Goal: Task Accomplishment & Management: Use online tool/utility

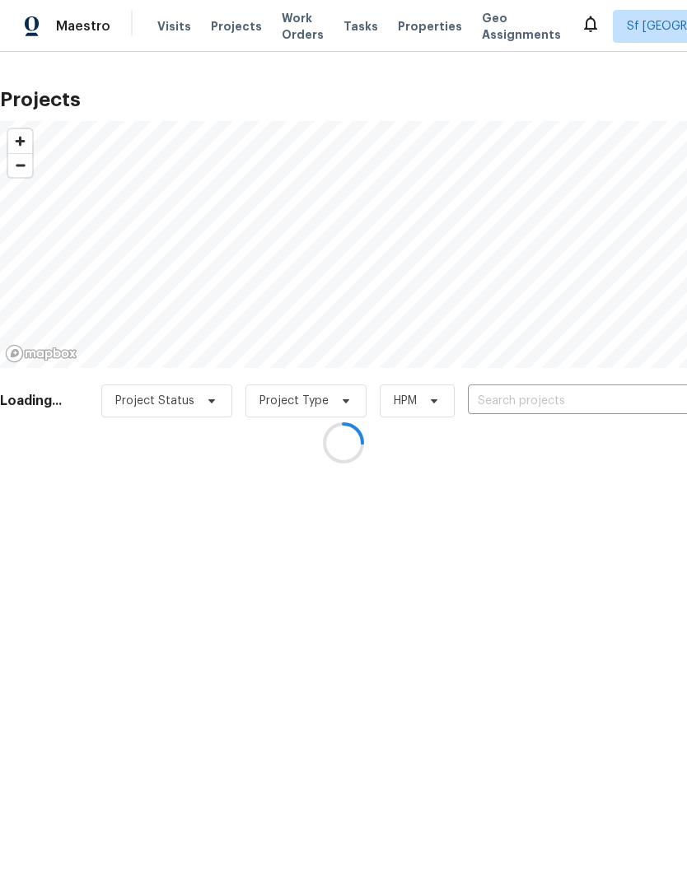
click at [529, 407] on div at bounding box center [343, 442] width 687 height 885
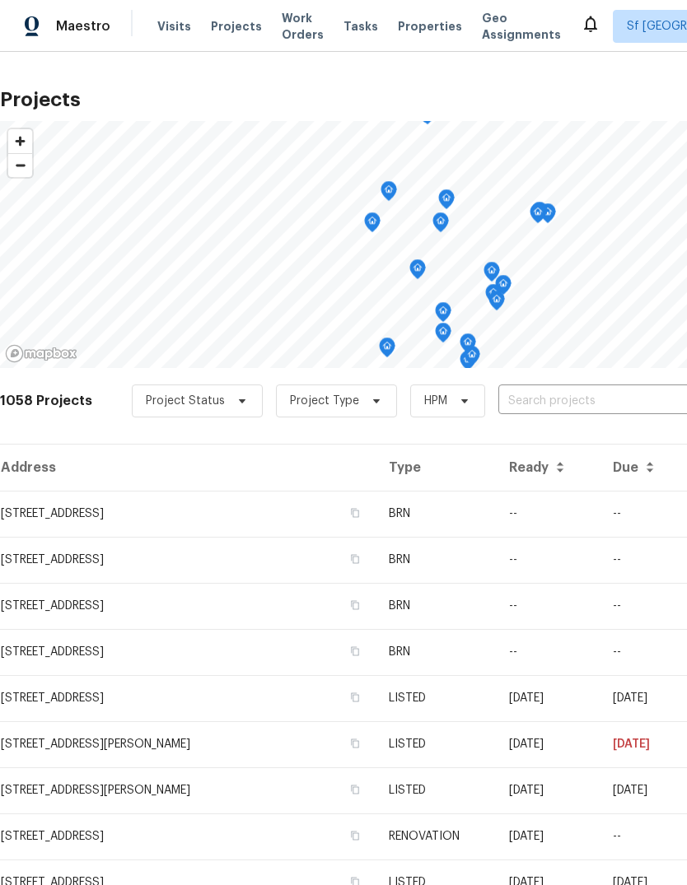
click at [525, 394] on input "text" at bounding box center [592, 402] width 189 height 26
type input "piper"
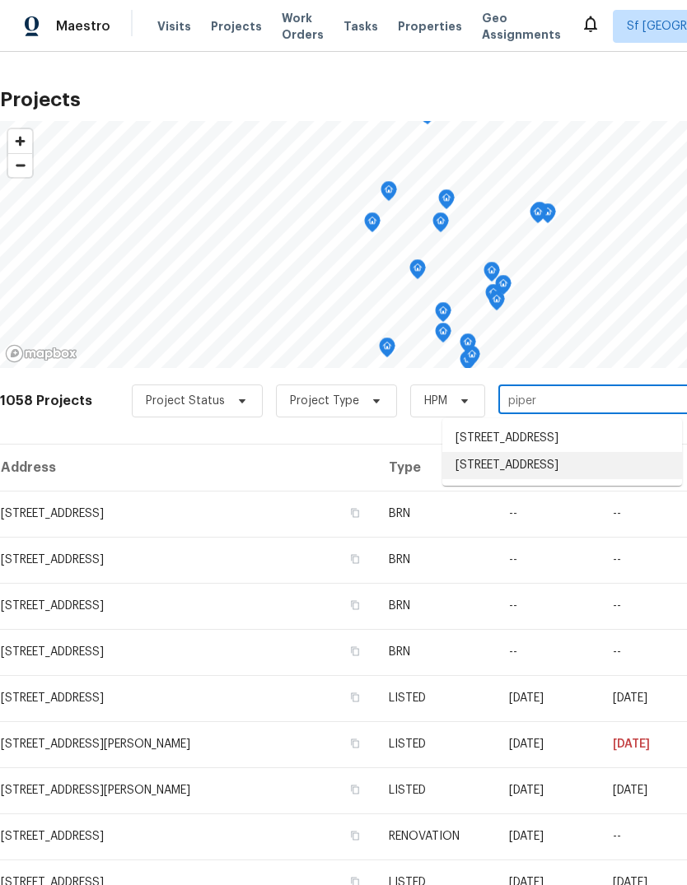
click at [550, 479] on li "[STREET_ADDRESS]" at bounding box center [562, 465] width 240 height 27
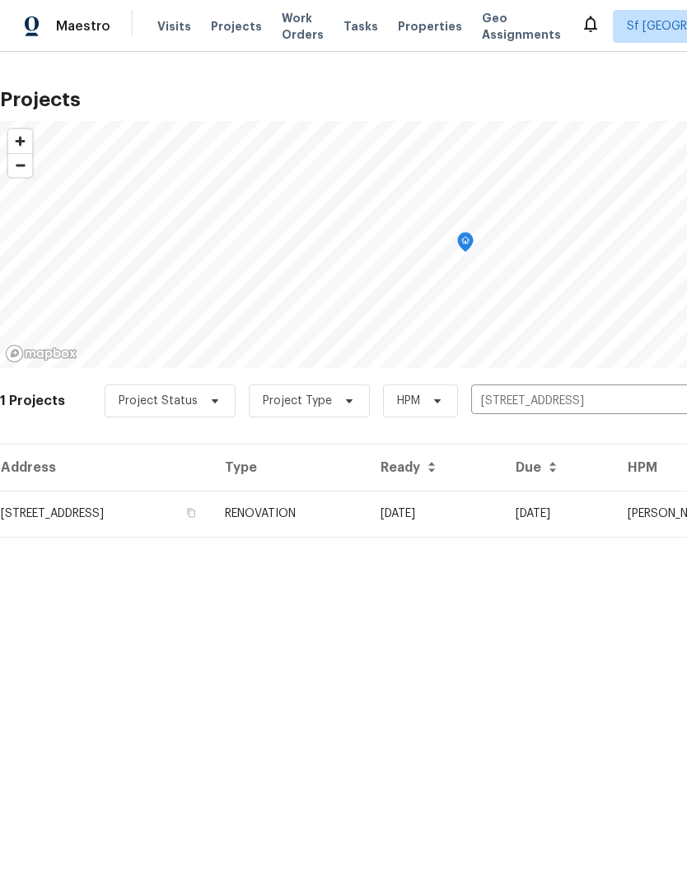
click at [98, 508] on td "[STREET_ADDRESS]" at bounding box center [106, 514] width 212 height 46
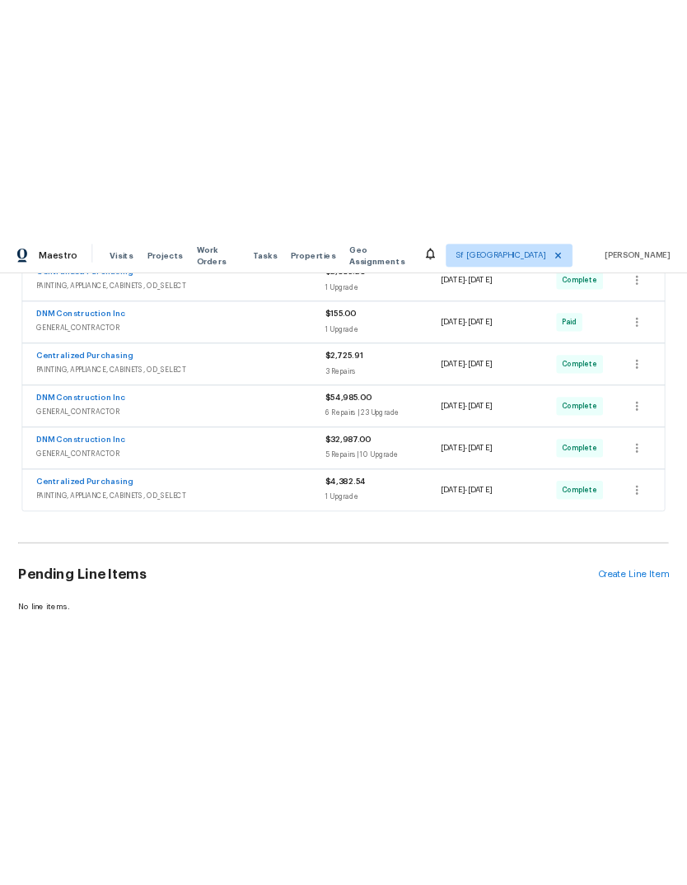
scroll to position [455, 0]
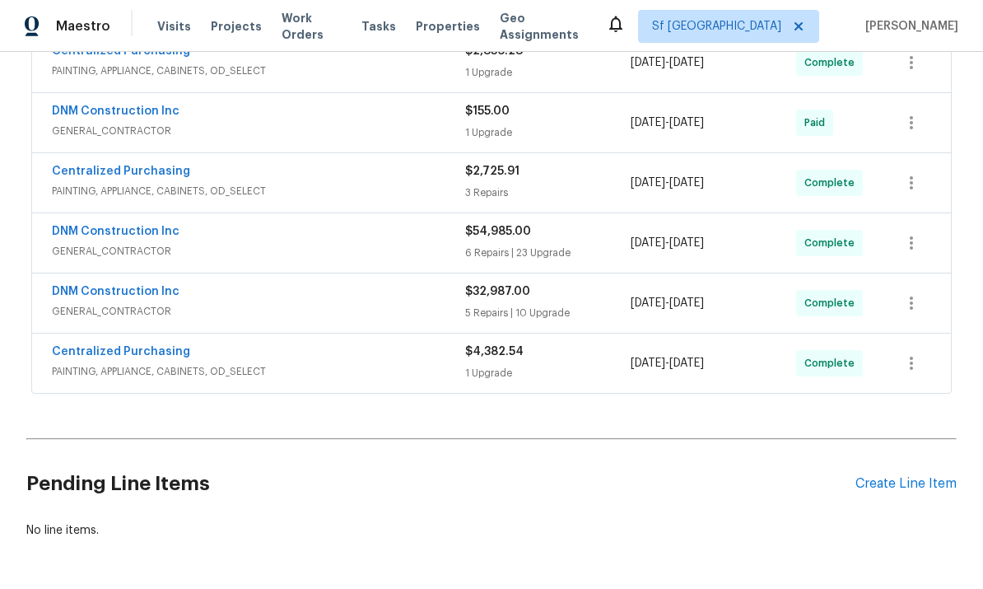
click at [686, 481] on div "Create Line Item" at bounding box center [905, 484] width 101 height 16
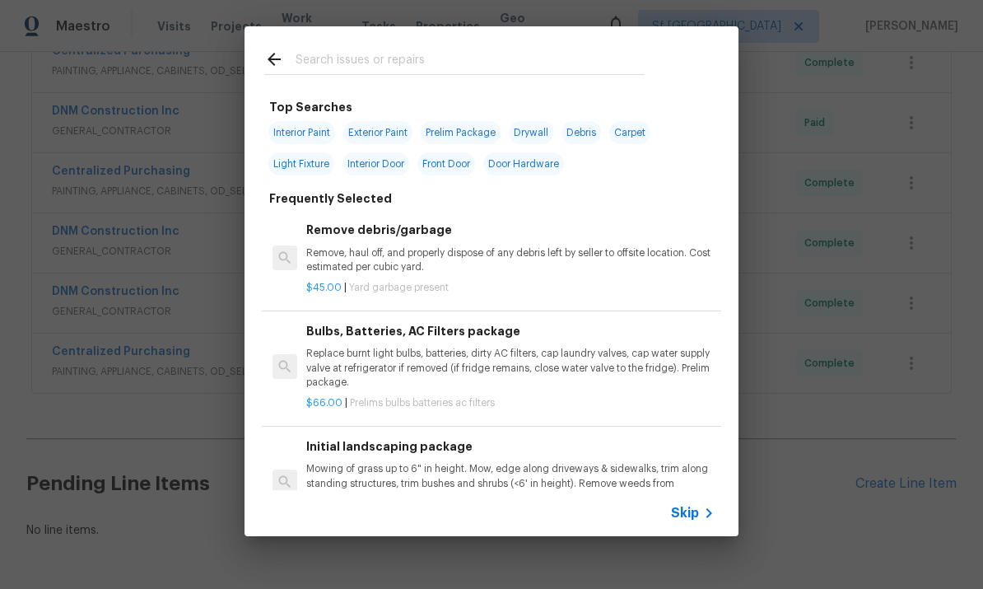
click at [310, 60] on input "text" at bounding box center [470, 61] width 349 height 25
type input "Fence"
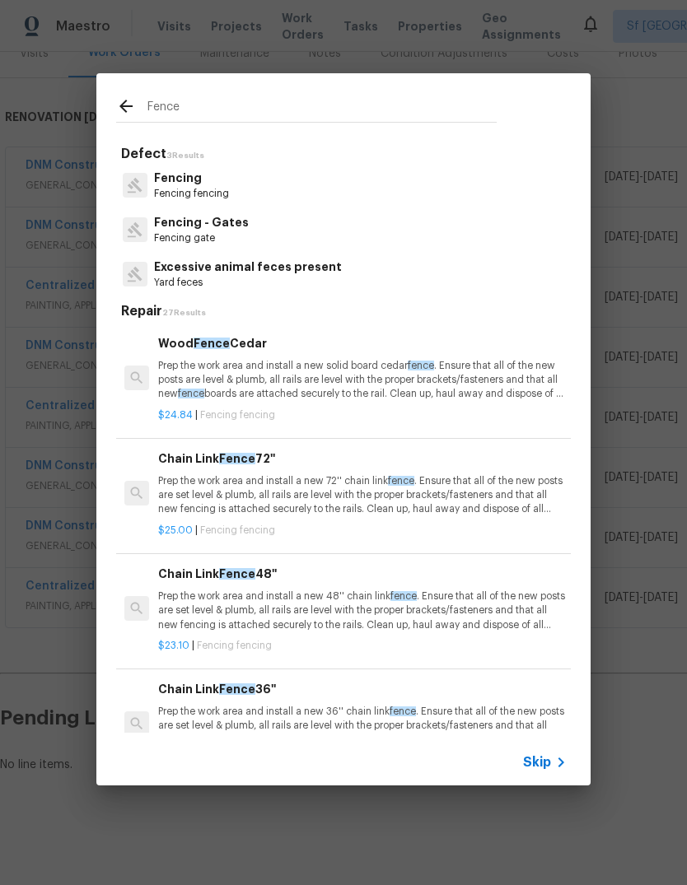
scroll to position [159, 0]
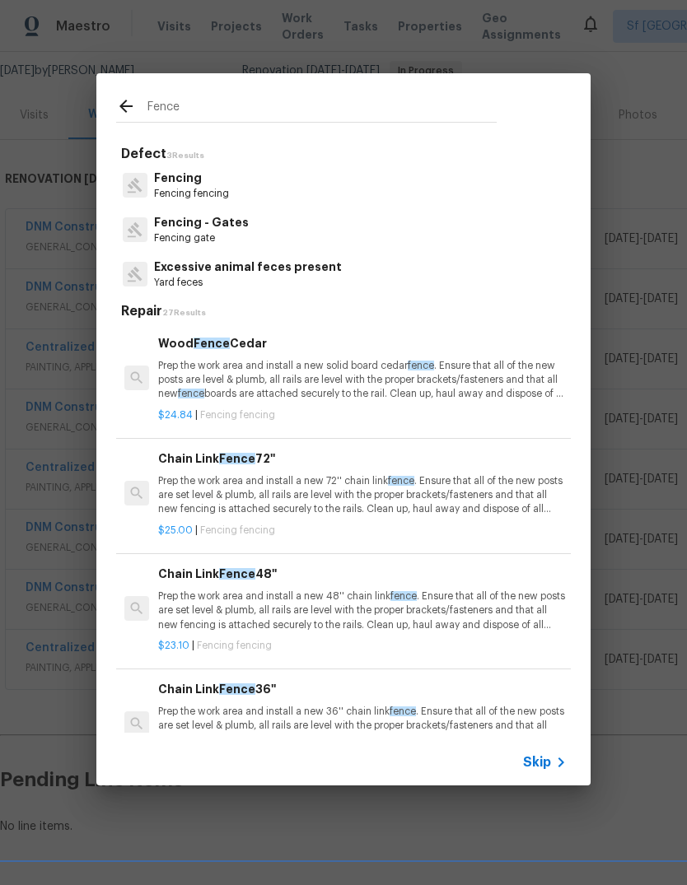
click at [161, 189] on p "Fencing fencing" at bounding box center [191, 194] width 75 height 14
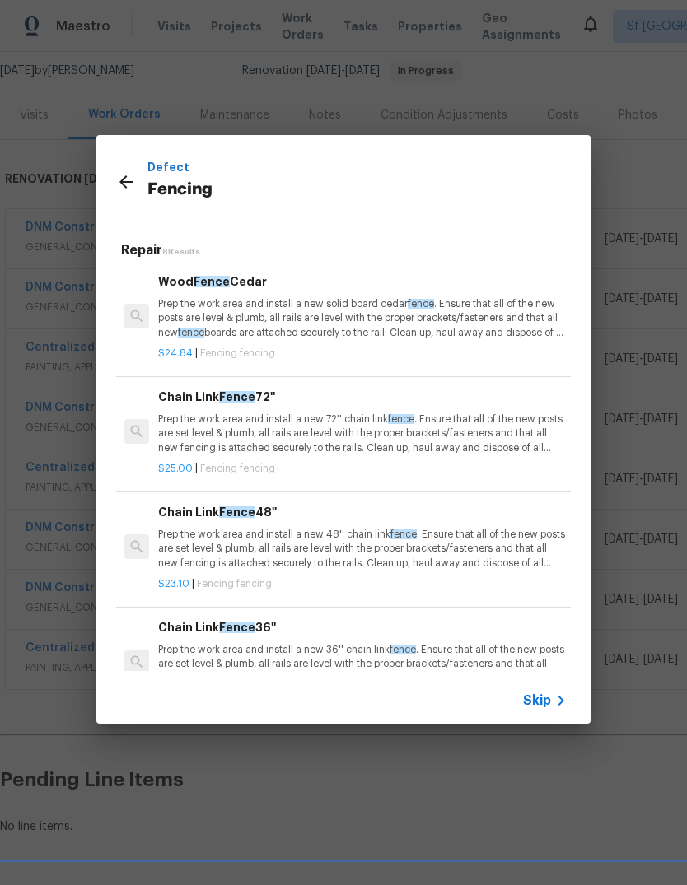
scroll to position [0, 0]
click at [121, 182] on icon at bounding box center [125, 181] width 13 height 13
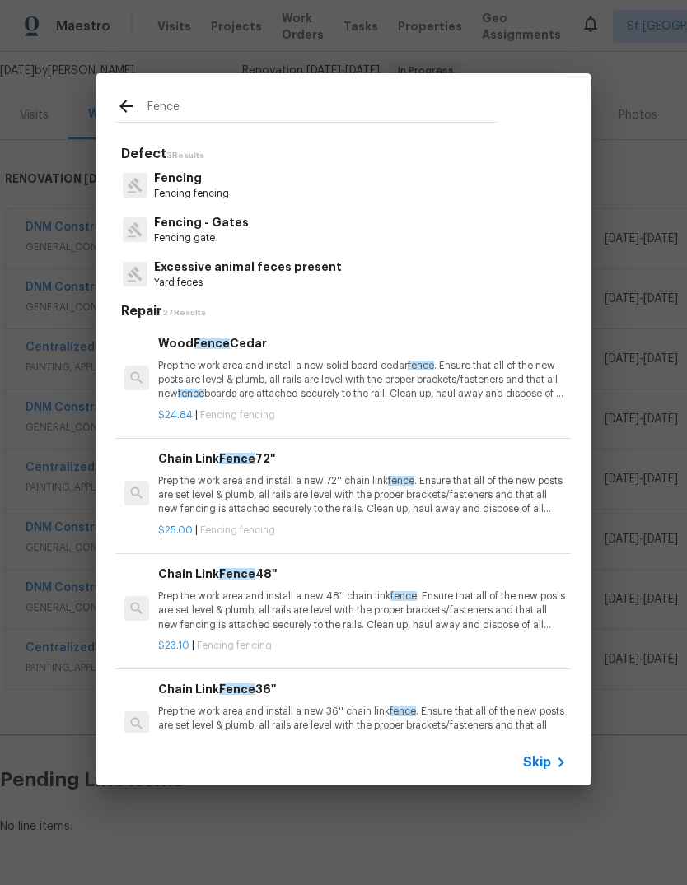
click at [166, 105] on input "Fence" at bounding box center [321, 108] width 349 height 25
type input "F"
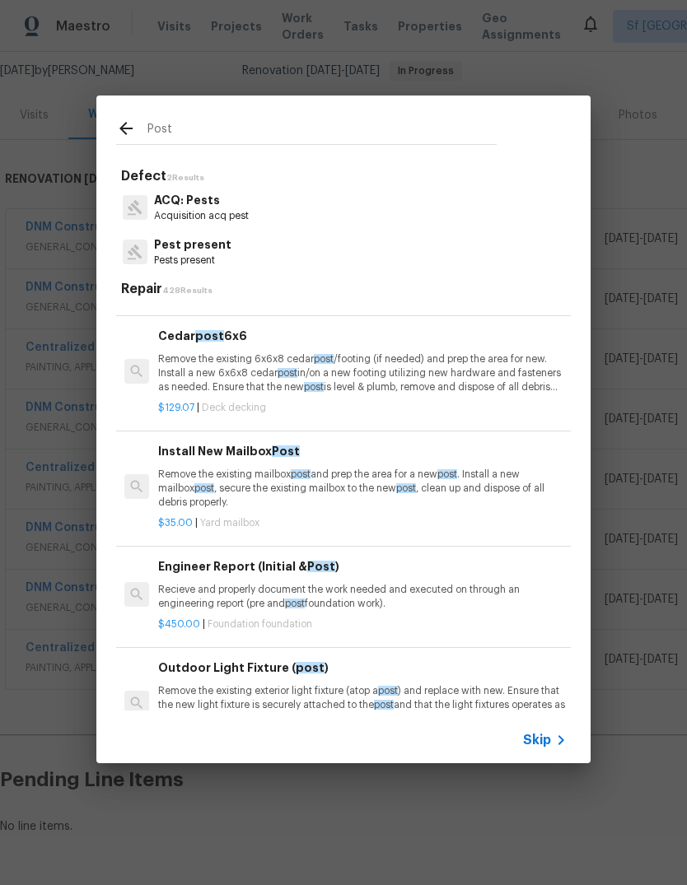
scroll to position [186, 0]
type input "P"
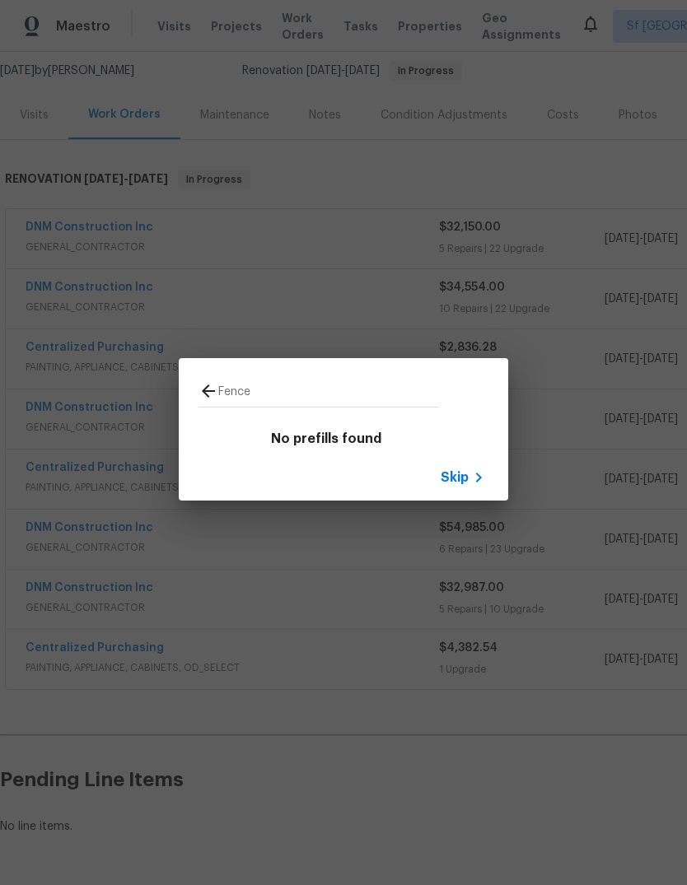
type input "Fence"
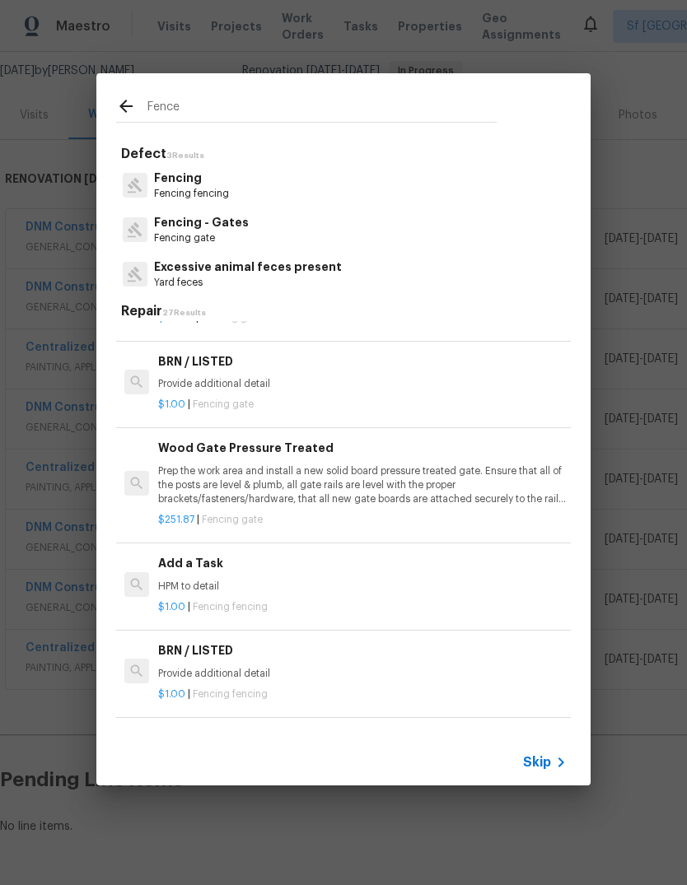
scroll to position [1387, -1]
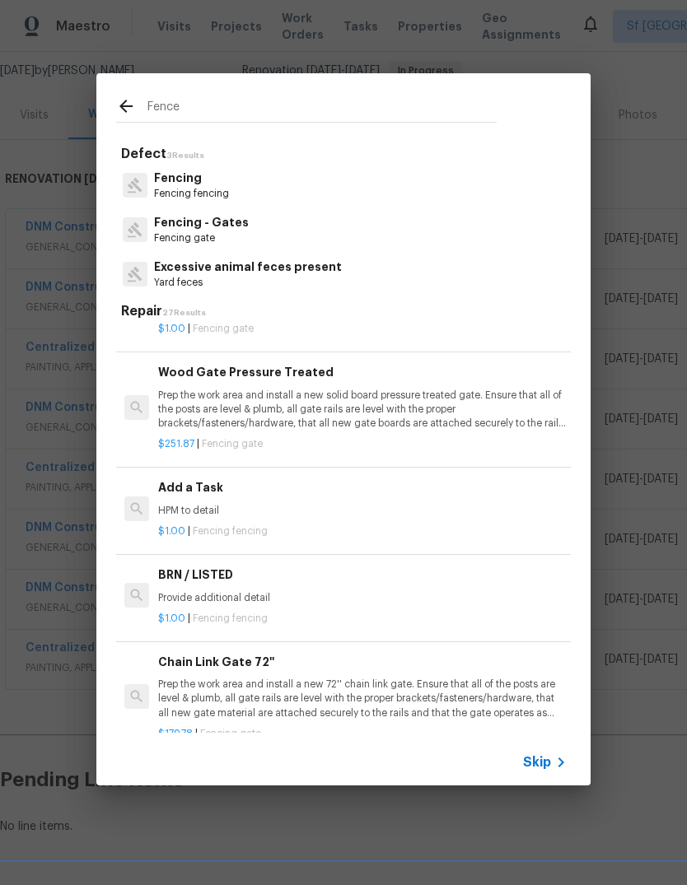
click at [179, 480] on h6 "Add a Task" at bounding box center [362, 487] width 408 height 18
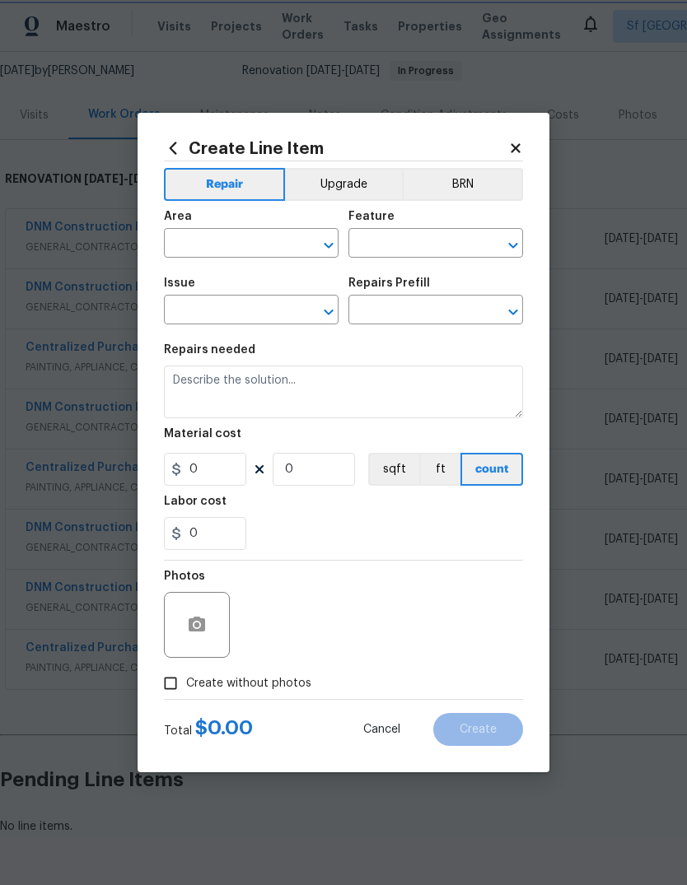
type input "Fencing"
type textarea "HPM to detail"
type input "1"
type input "Add a Task $1.00"
type input "1"
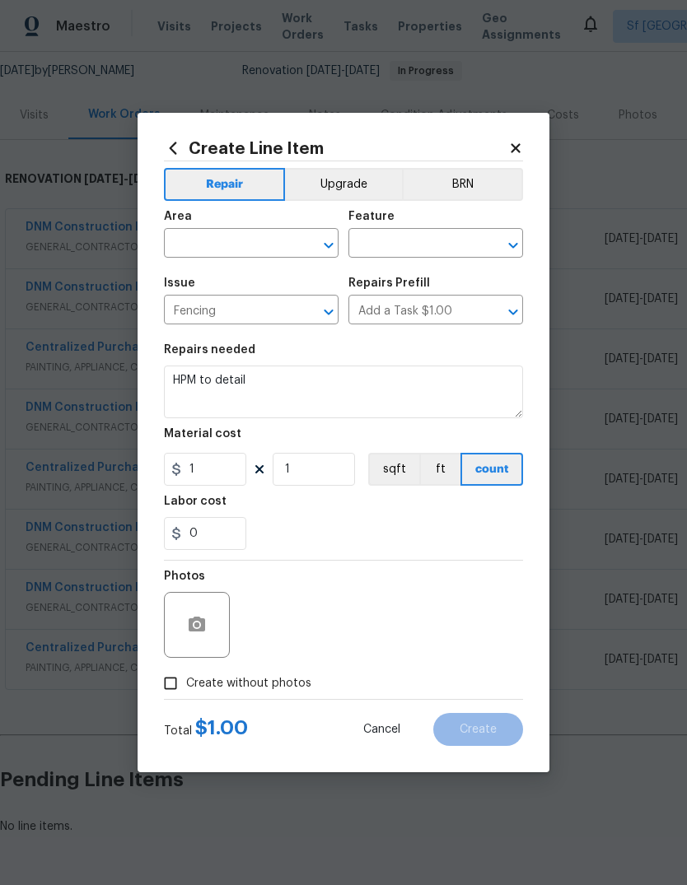
click at [206, 235] on input "text" at bounding box center [228, 245] width 128 height 26
type input "f"
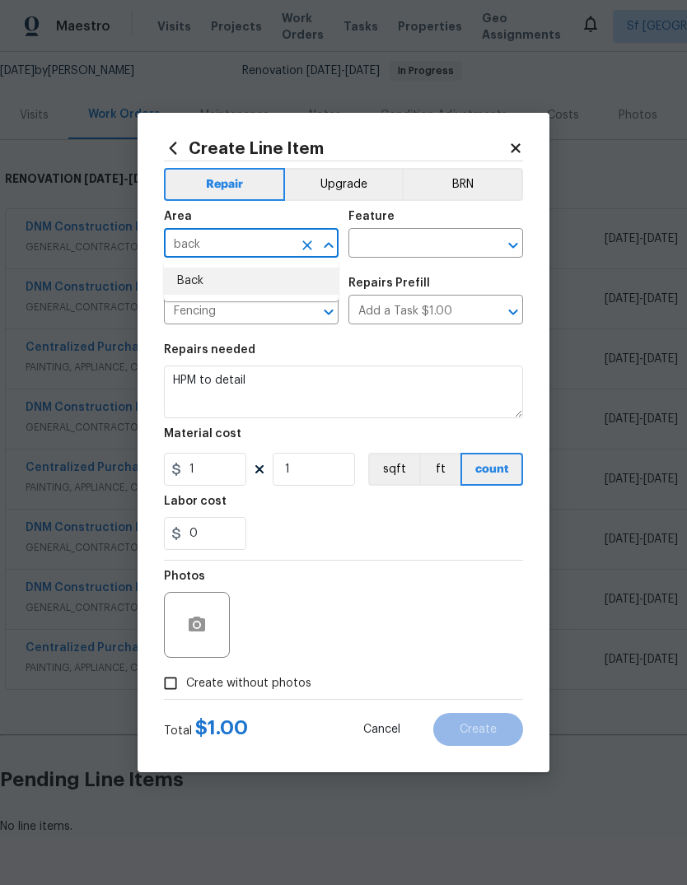
click at [184, 277] on li "Back" at bounding box center [251, 281] width 175 height 27
type input "Back"
click at [389, 243] on input "text" at bounding box center [412, 245] width 128 height 26
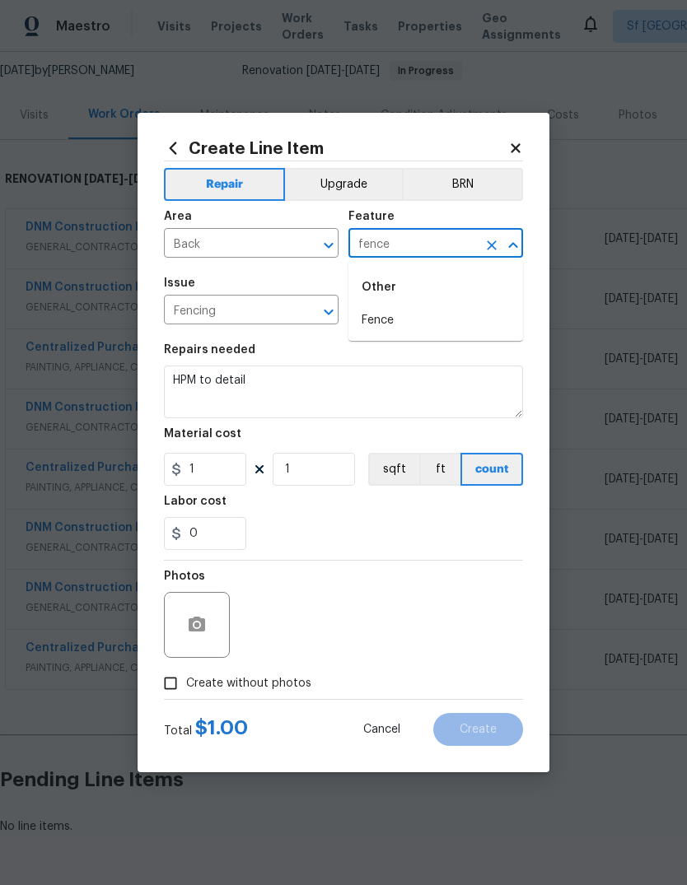
click at [371, 320] on li "Fence" at bounding box center [435, 320] width 175 height 27
type input "Fence"
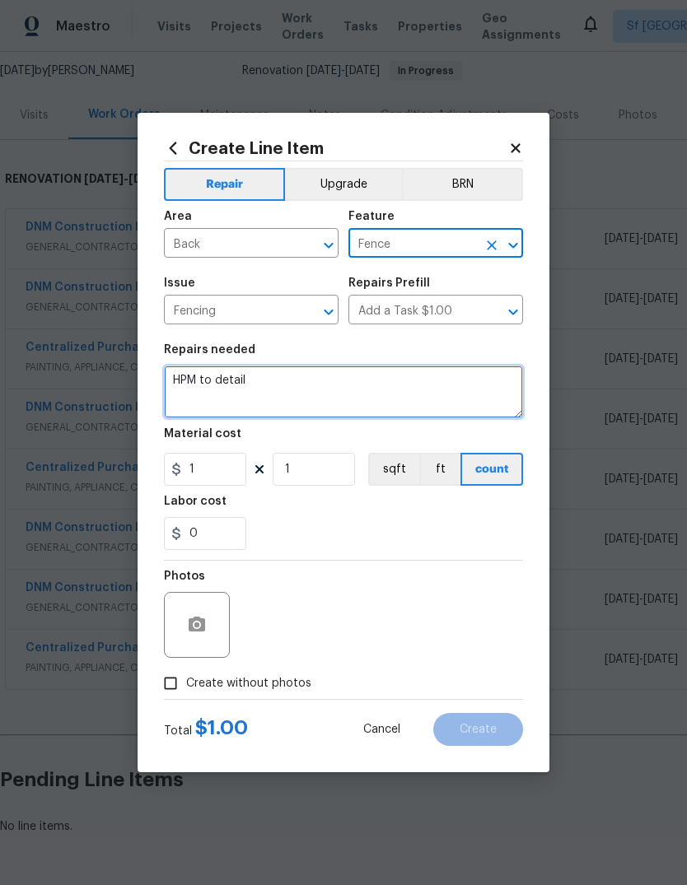
click at [274, 390] on textarea "HPM to detail" at bounding box center [343, 392] width 359 height 53
type textarea "H"
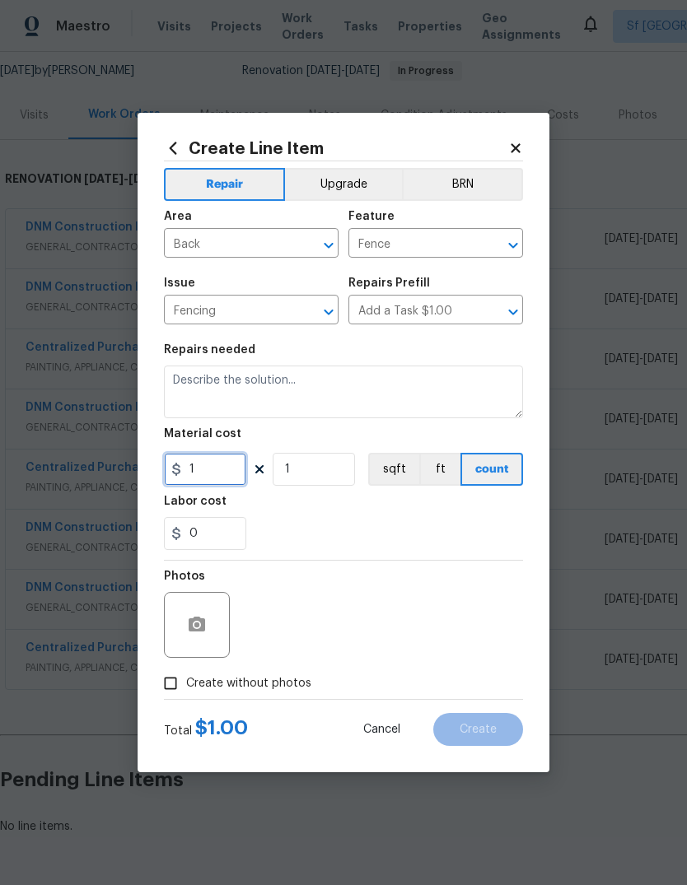
click at [217, 473] on input "1" at bounding box center [205, 469] width 82 height 33
type input "75"
click at [319, 475] on input "1" at bounding box center [314, 469] width 82 height 33
type input "5"
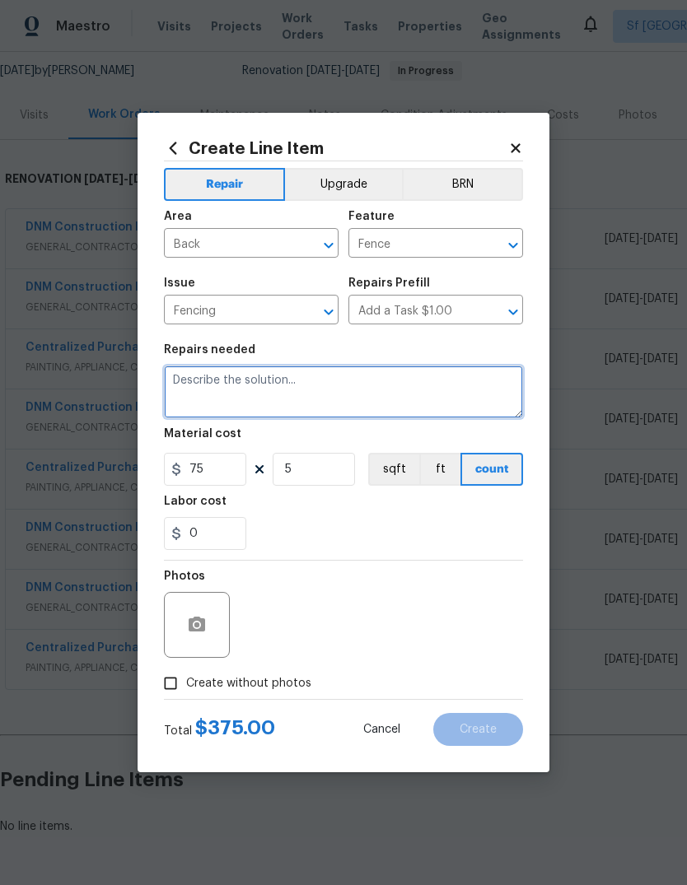
click at [197, 386] on textarea at bounding box center [343, 392] width 359 height 53
type textarea "Dig up five fence post and resummon, stabilize and make sure the fence is stabl…"
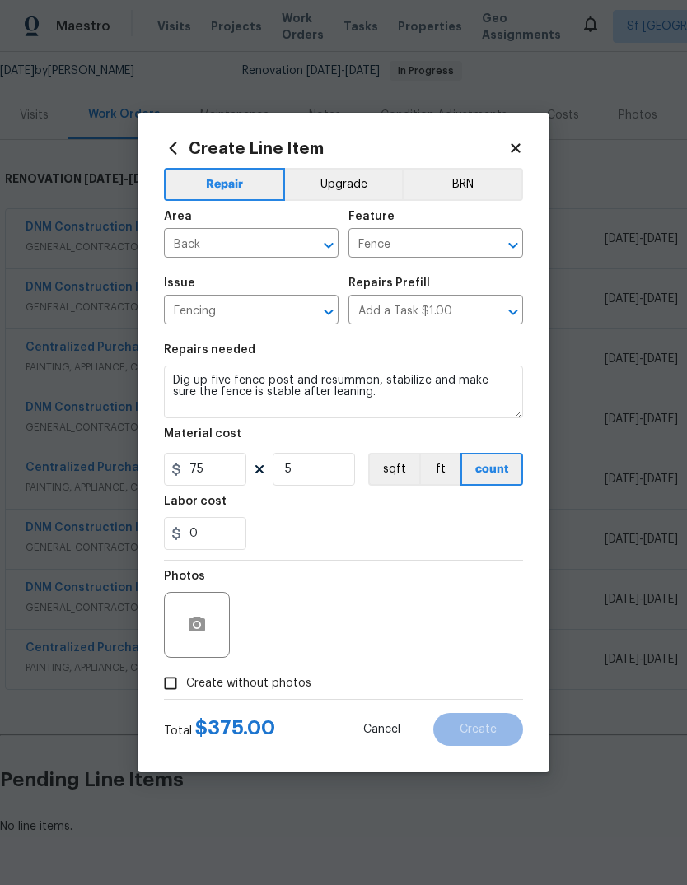
click at [429, 535] on div "0" at bounding box center [343, 533] width 359 height 33
click at [179, 622] on button "button" at bounding box center [197, 625] width 40 height 40
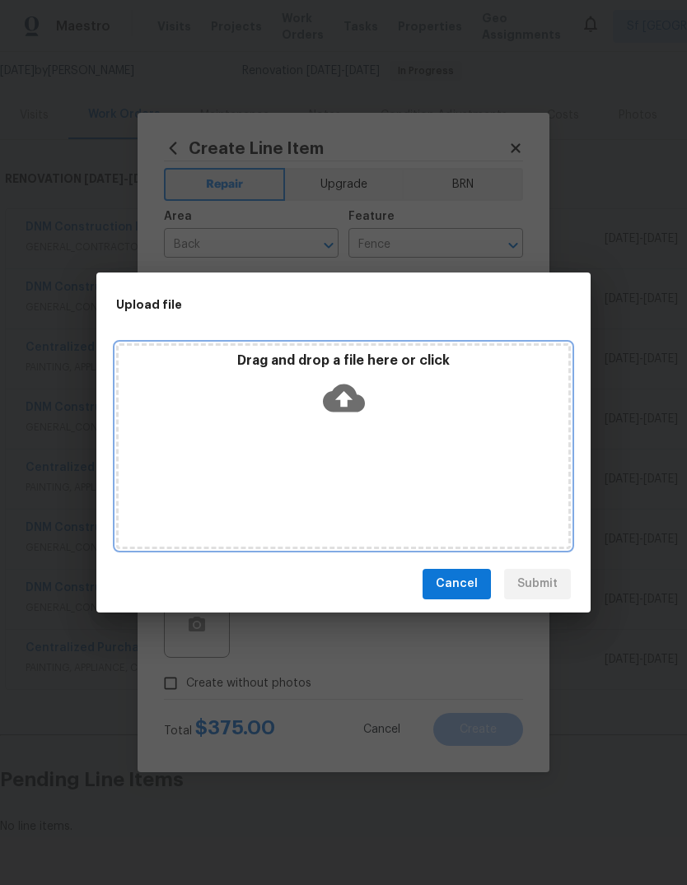
click at [355, 399] on icon at bounding box center [344, 398] width 42 height 28
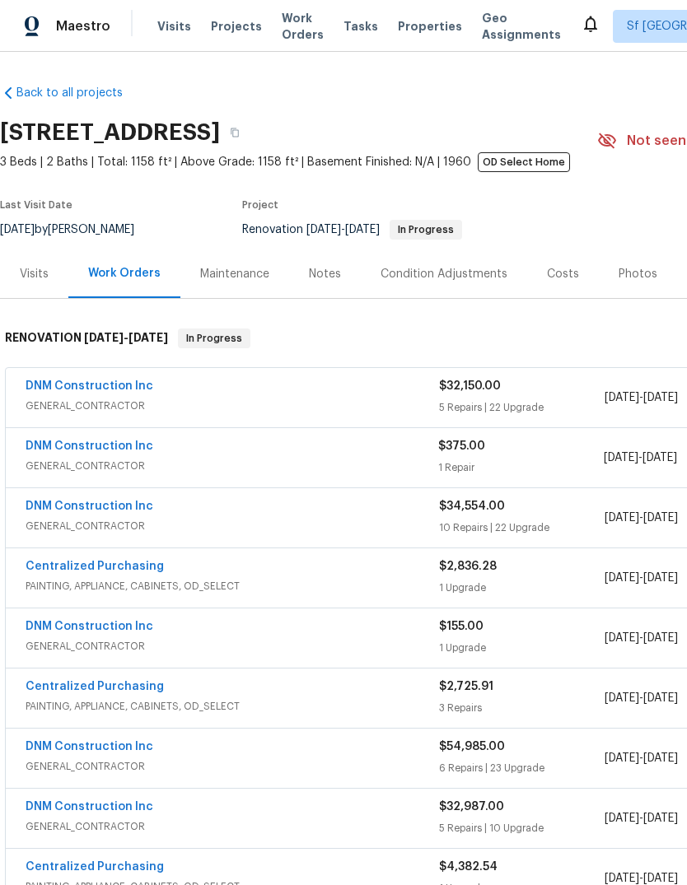
click at [404, 869] on div "Centralized Purchasing" at bounding box center [232, 869] width 413 height 20
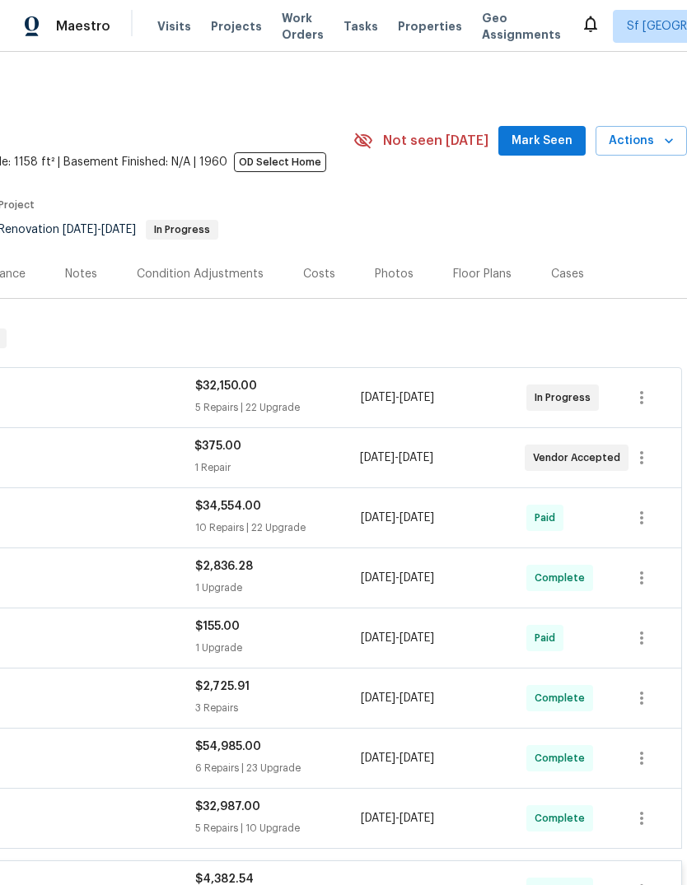
scroll to position [0, 244]
